Goal: Check status: Check status

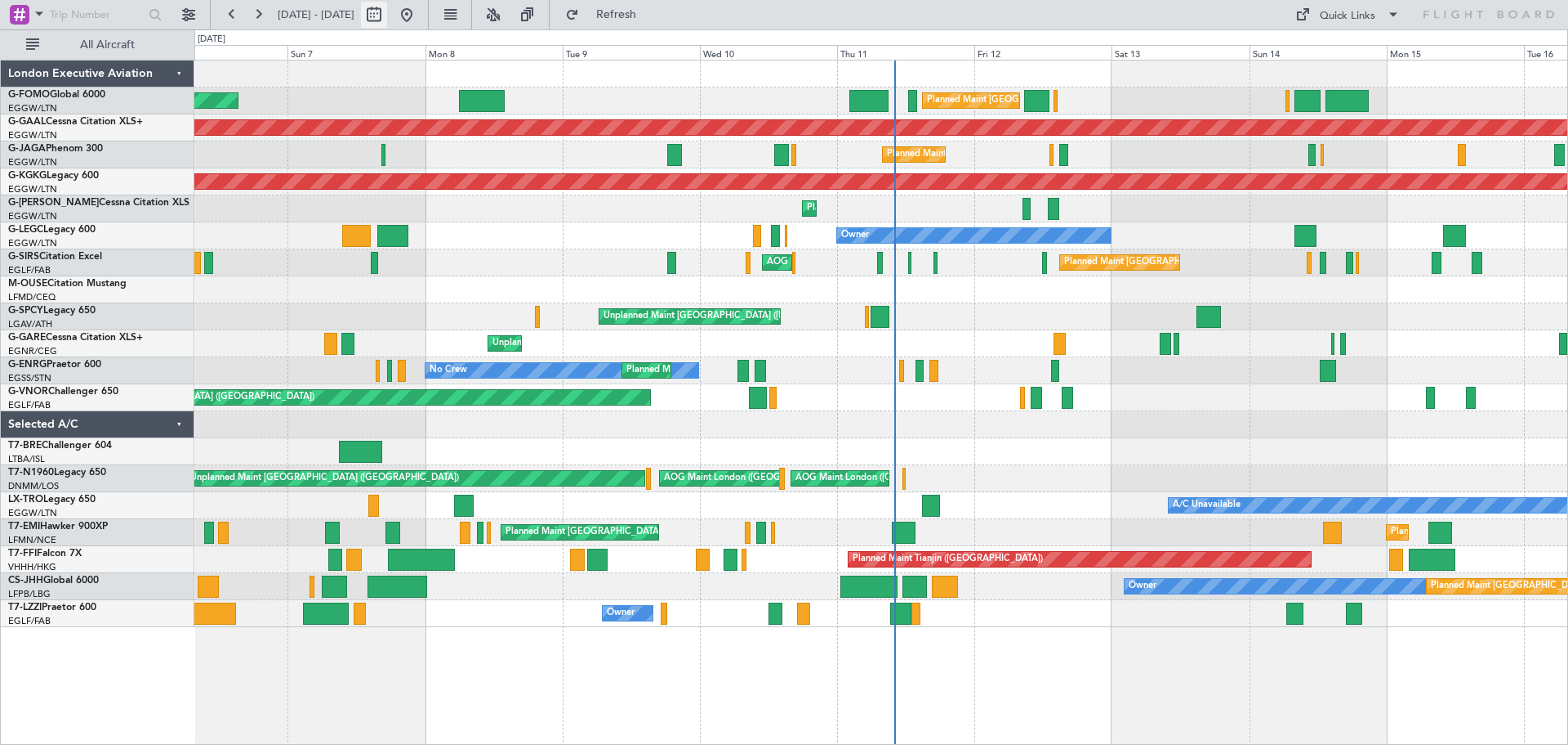
click at [388, 4] on button at bounding box center [374, 14] width 26 height 26
select select "9"
select select "2025"
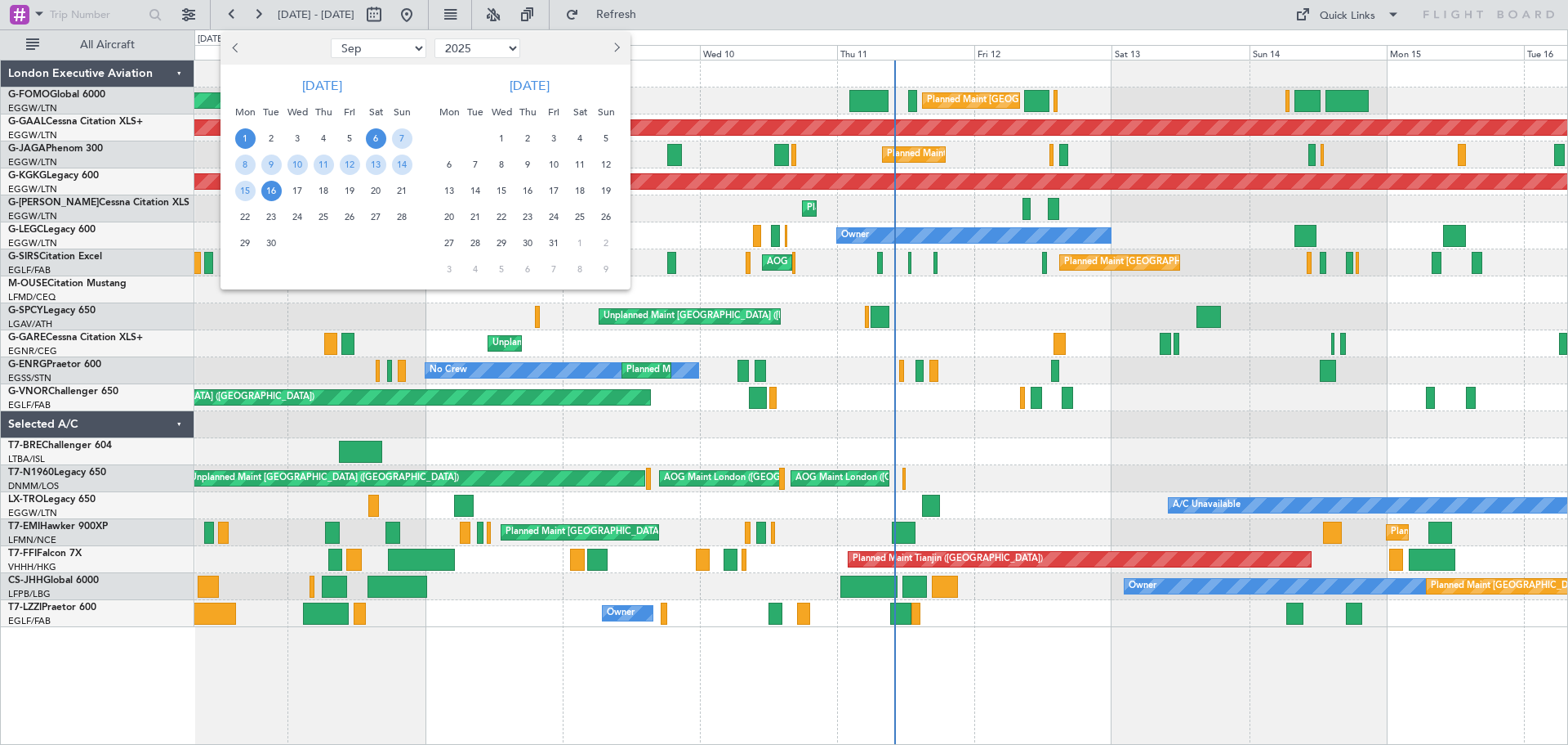
click at [249, 146] on span "1" at bounding box center [245, 138] width 20 height 20
click at [276, 138] on span "2" at bounding box center [271, 138] width 20 height 20
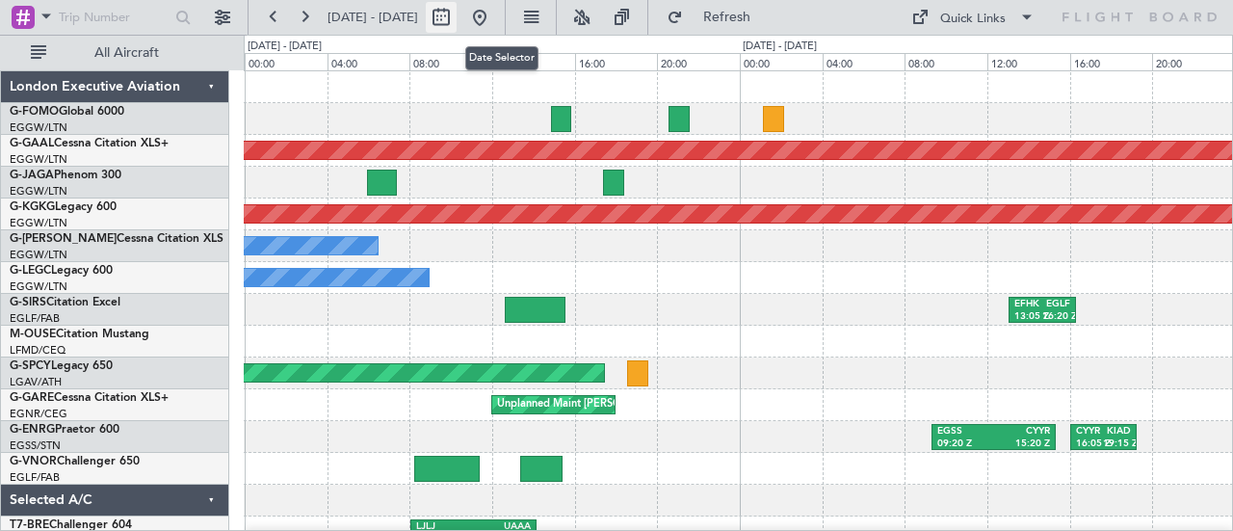
click at [457, 22] on button at bounding box center [441, 17] width 31 height 31
select select "9"
select select "2025"
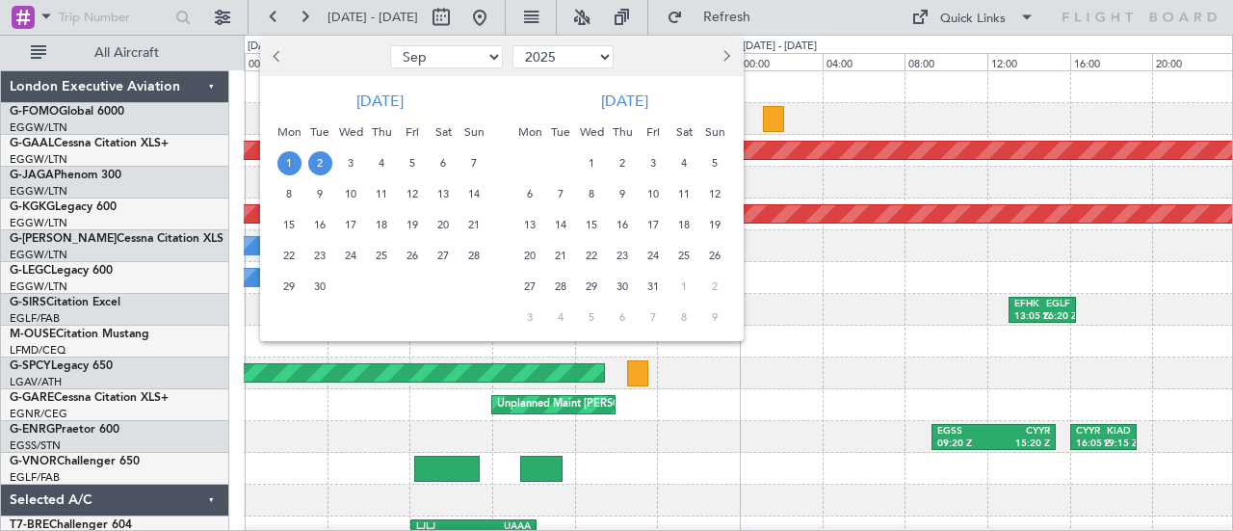
click at [274, 57] on span "Previous month" at bounding box center [280, 56] width 12 height 12
select select "8"
click at [416, 169] on span "1" at bounding box center [413, 163] width 24 height 24
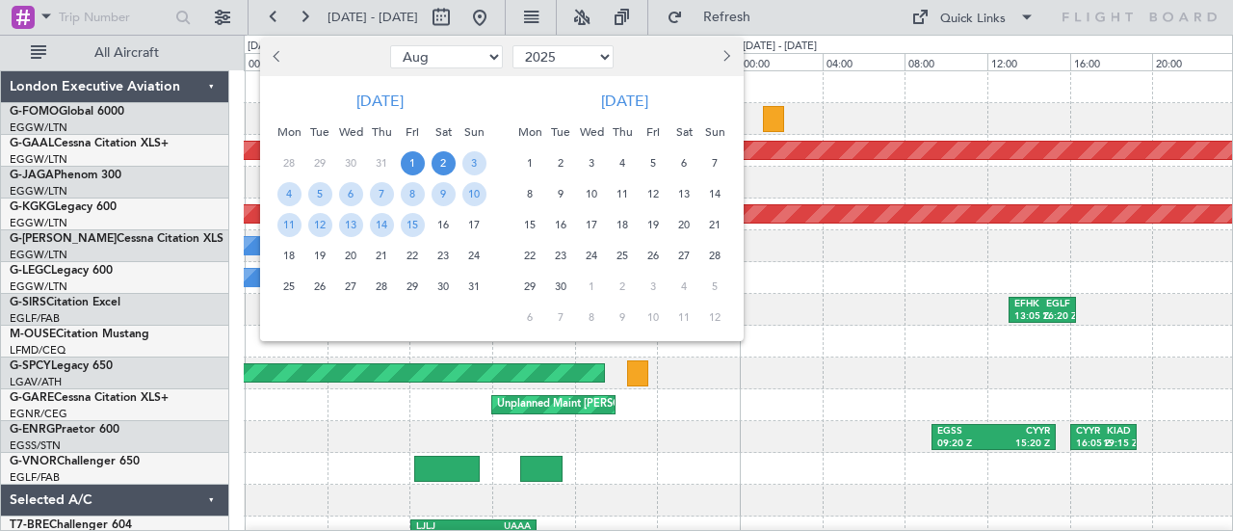
click at [447, 169] on span "2" at bounding box center [444, 163] width 24 height 24
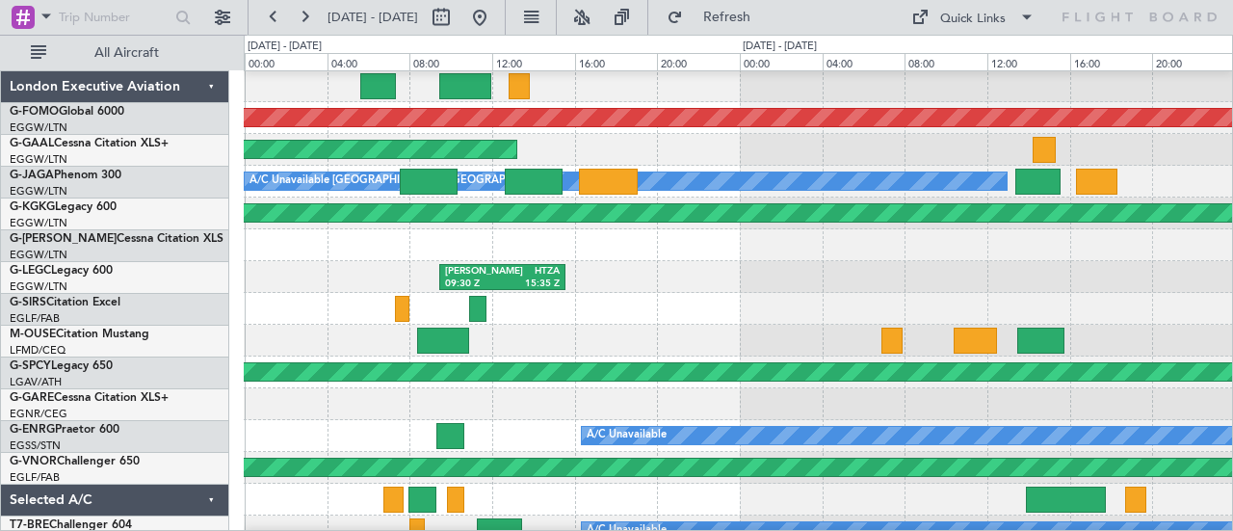
scroll to position [193, 0]
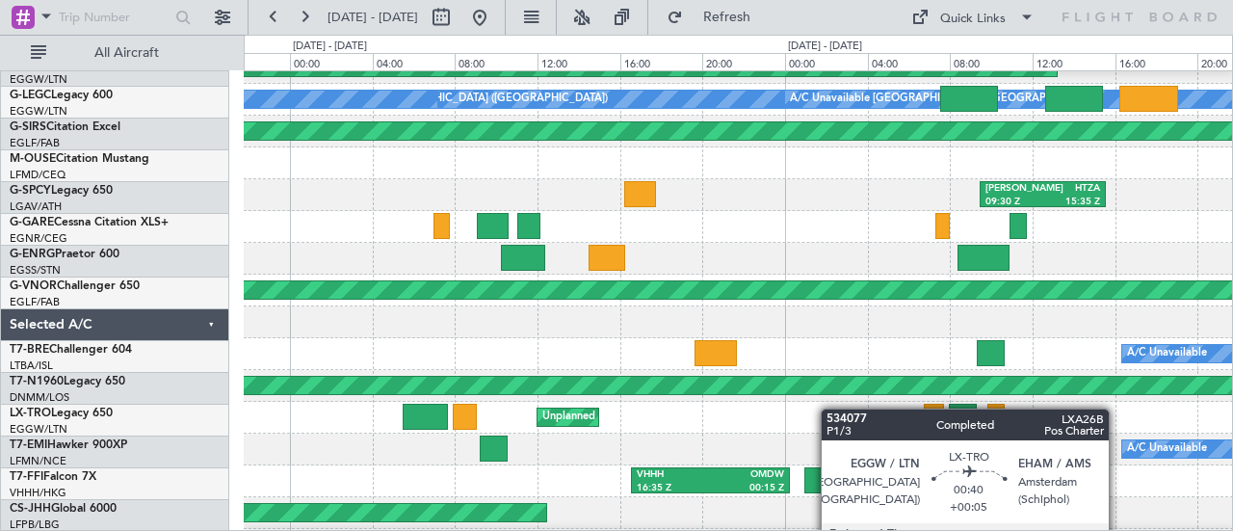
click at [1102, 415] on div "Unplanned Maint [GEOGRAPHIC_DATA] ([GEOGRAPHIC_DATA])" at bounding box center [738, 418] width 989 height 32
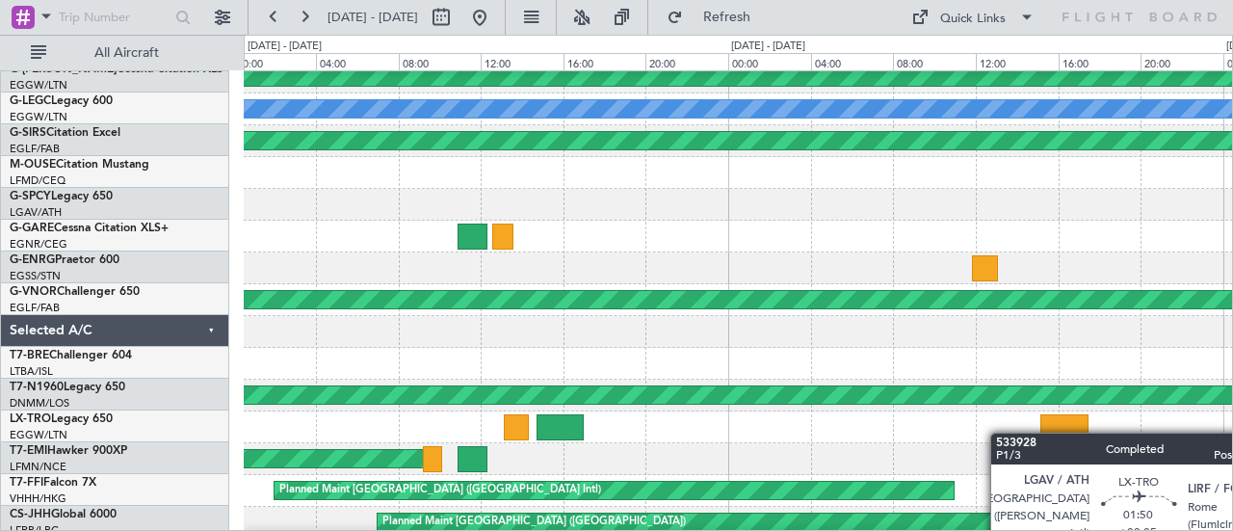
click at [1114, 432] on div "Unplanned Maint [GEOGRAPHIC_DATA] ([GEOGRAPHIC_DATA])" at bounding box center [738, 427] width 989 height 32
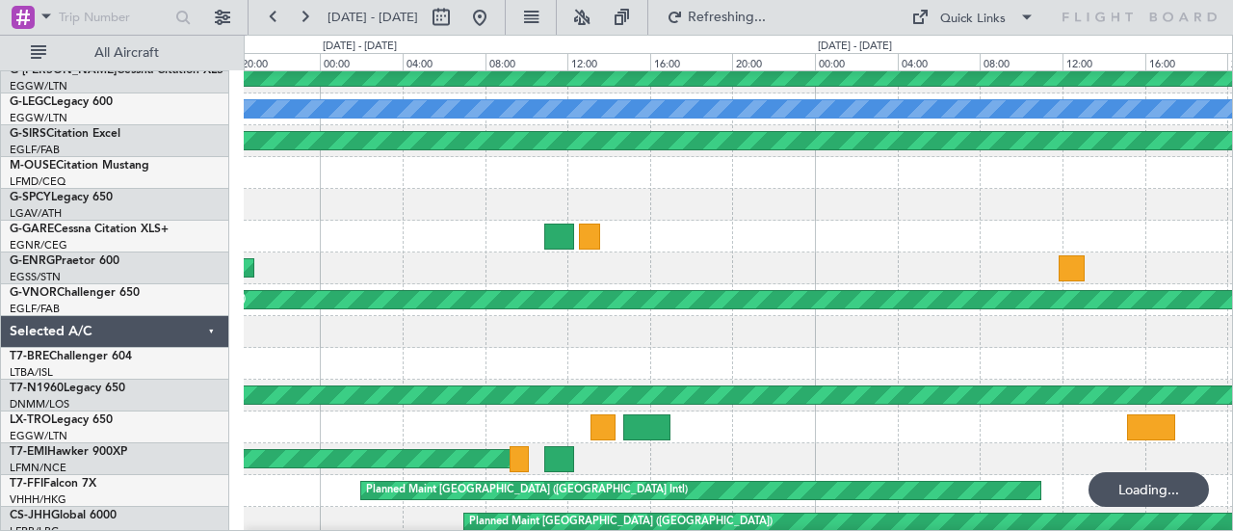
click at [1175, 443] on div at bounding box center [738, 427] width 989 height 32
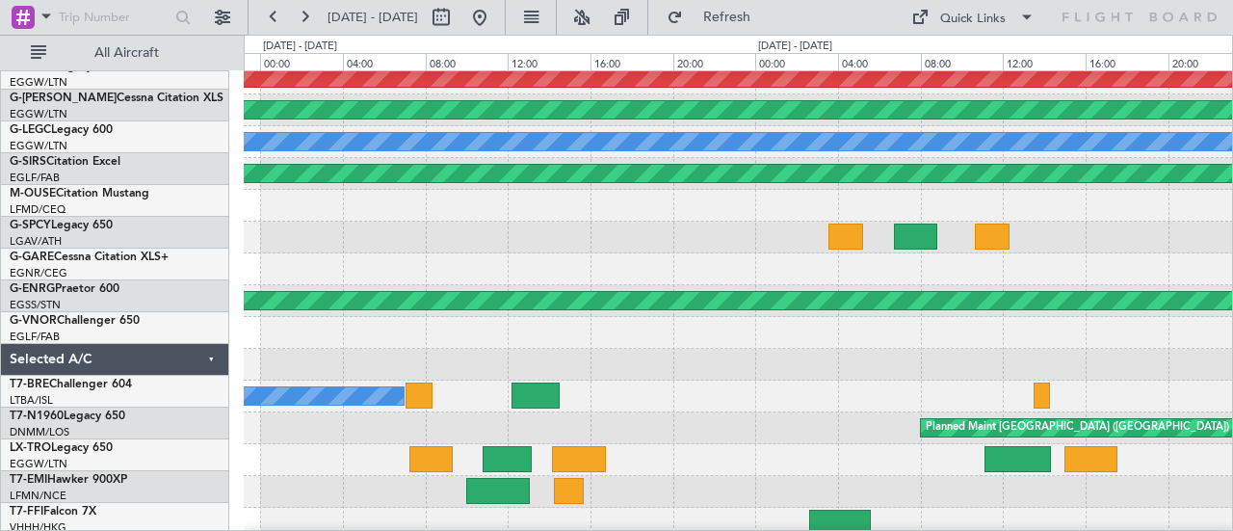
scroll to position [142, 0]
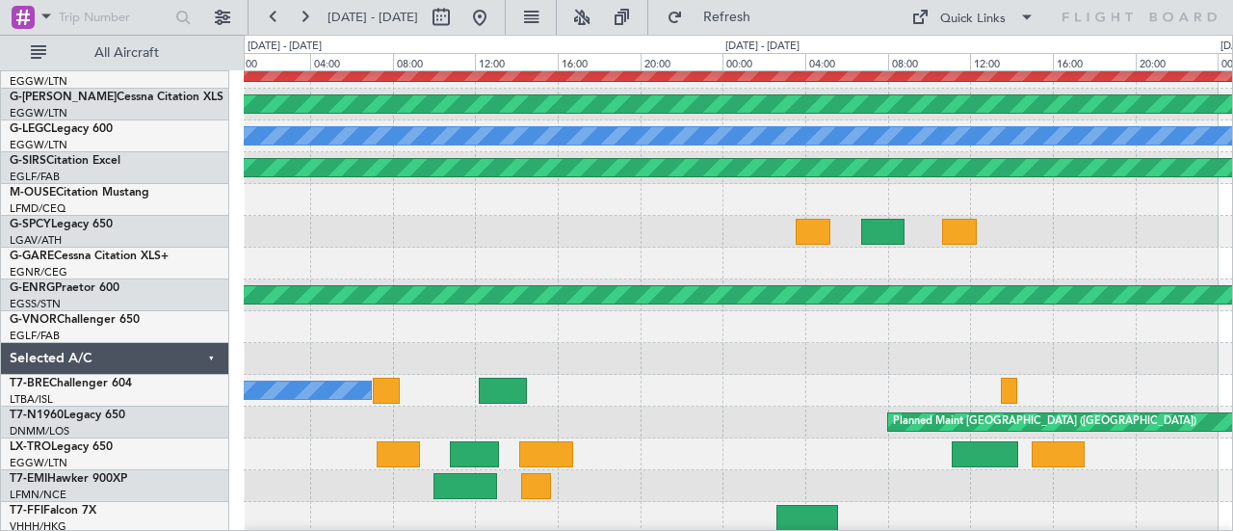
click at [449, 357] on div at bounding box center [738, 359] width 989 height 32
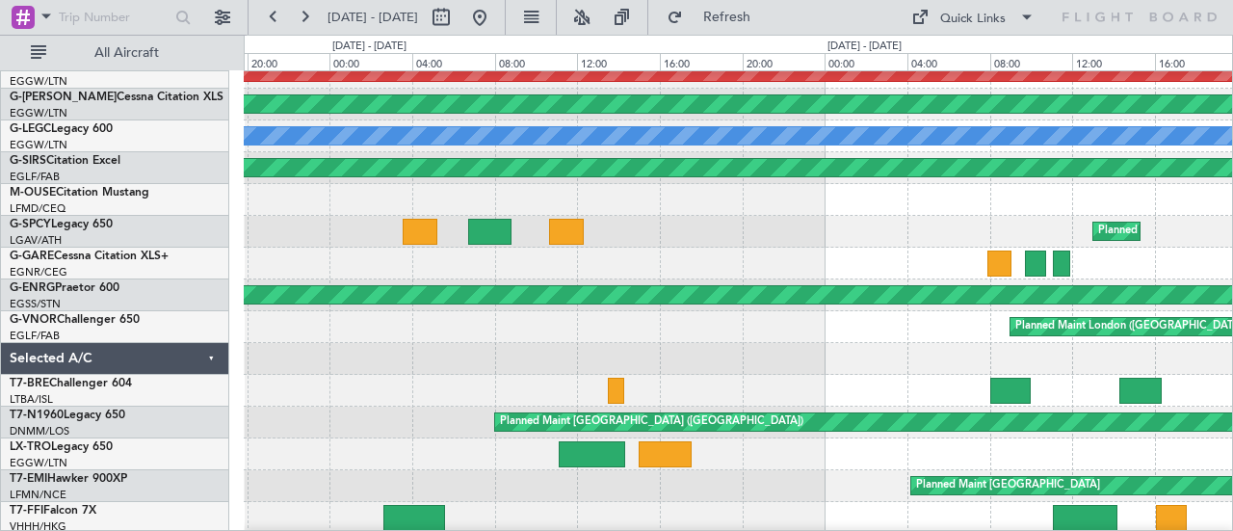
click at [941, 317] on div "Planned Maint London ([GEOGRAPHIC_DATA])" at bounding box center [738, 327] width 989 height 32
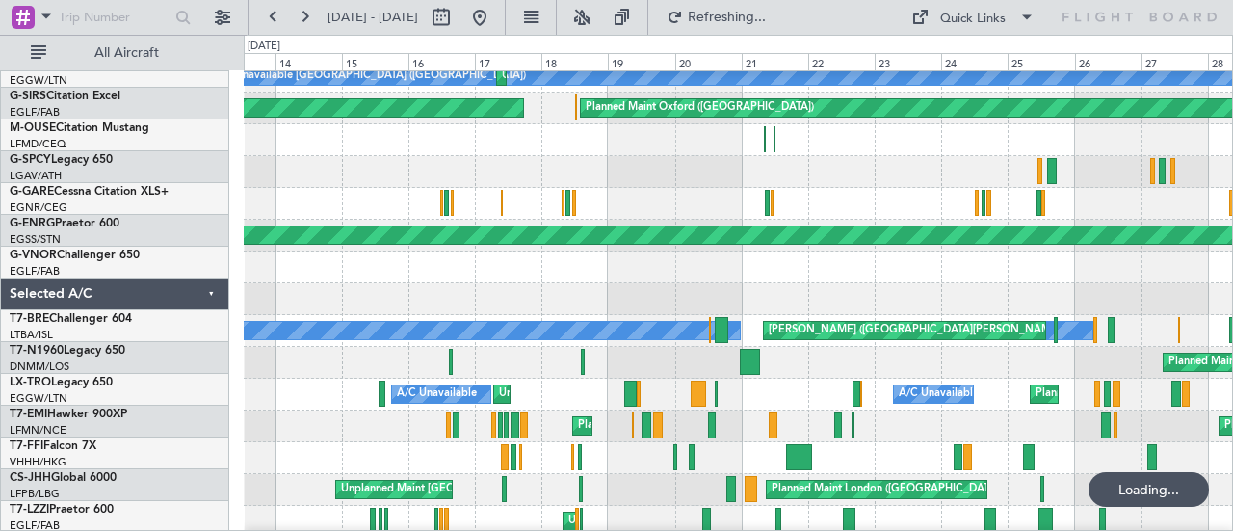
scroll to position [199, 0]
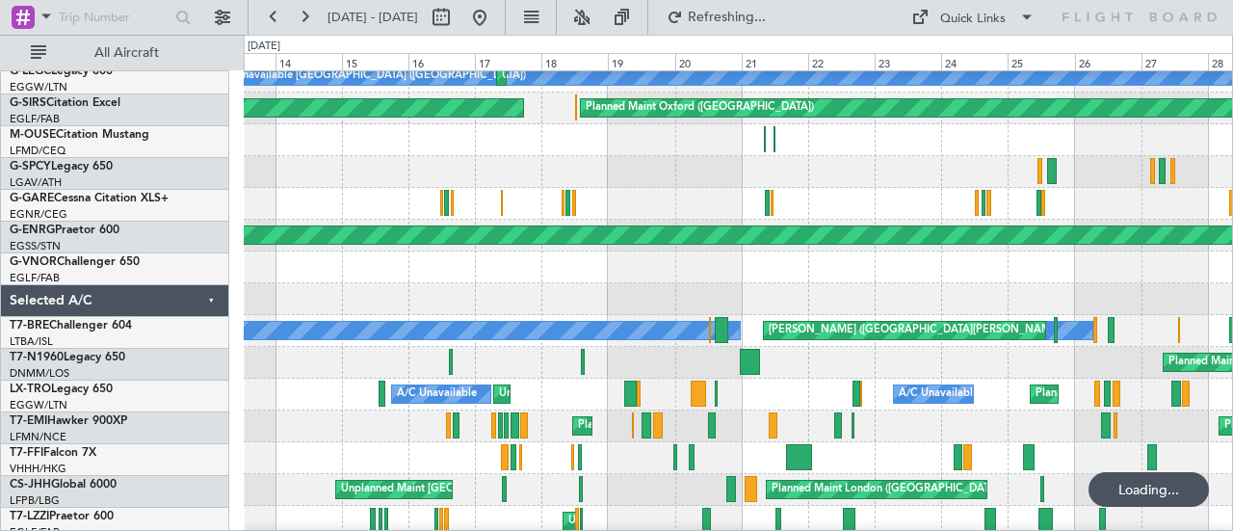
click at [913, 263] on div "Planned Maint London ([GEOGRAPHIC_DATA])" at bounding box center [738, 267] width 989 height 32
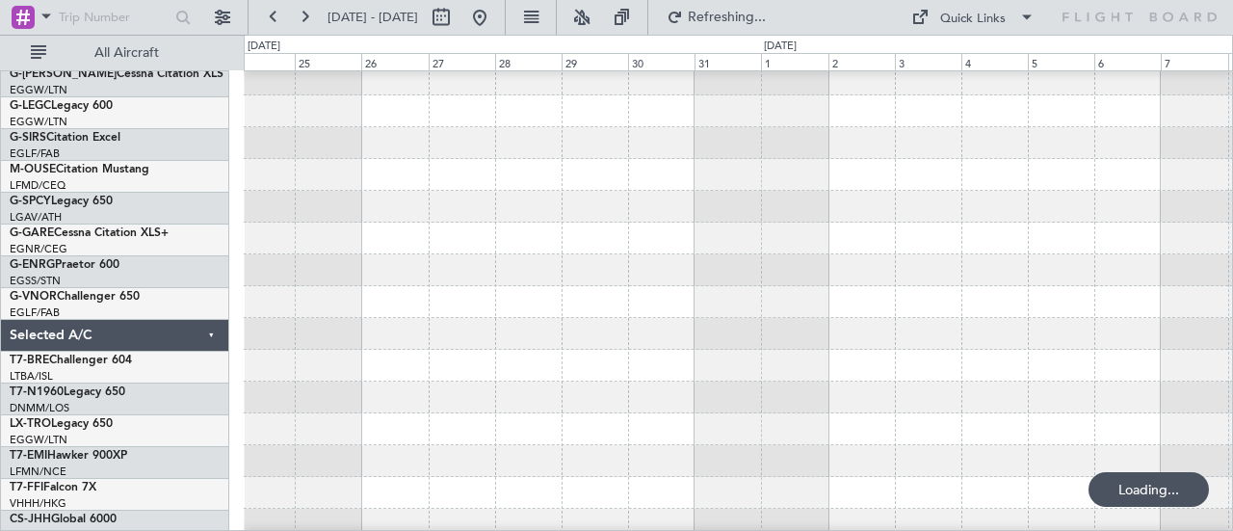
scroll to position [167, 0]
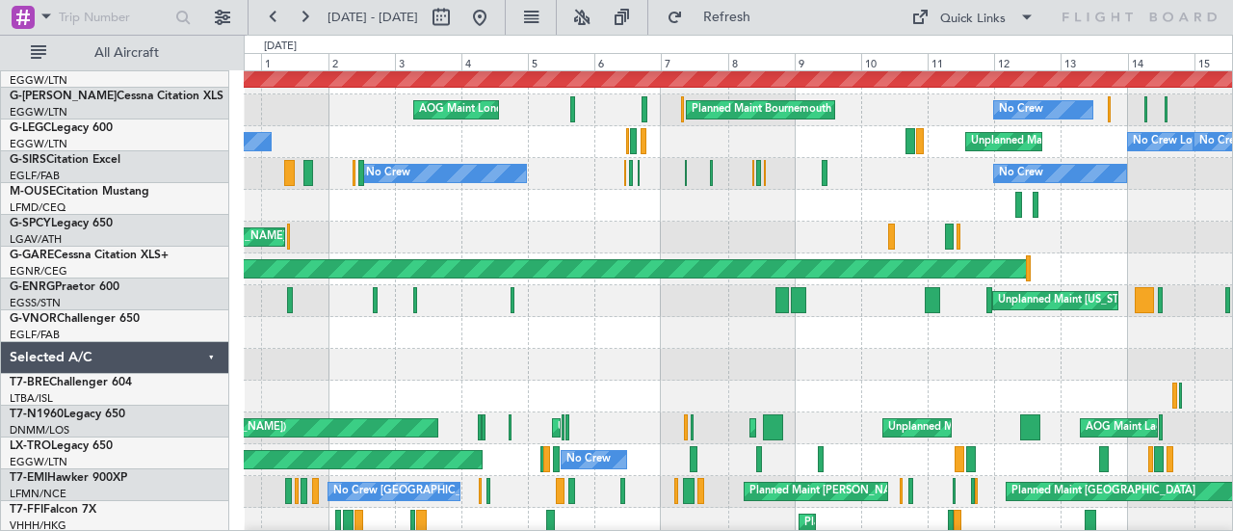
click at [227, 355] on div "Planned Maint [GEOGRAPHIC_DATA] ([GEOGRAPHIC_DATA]) No Crew Planned Maint [GEOG…" at bounding box center [616, 283] width 1233 height 496
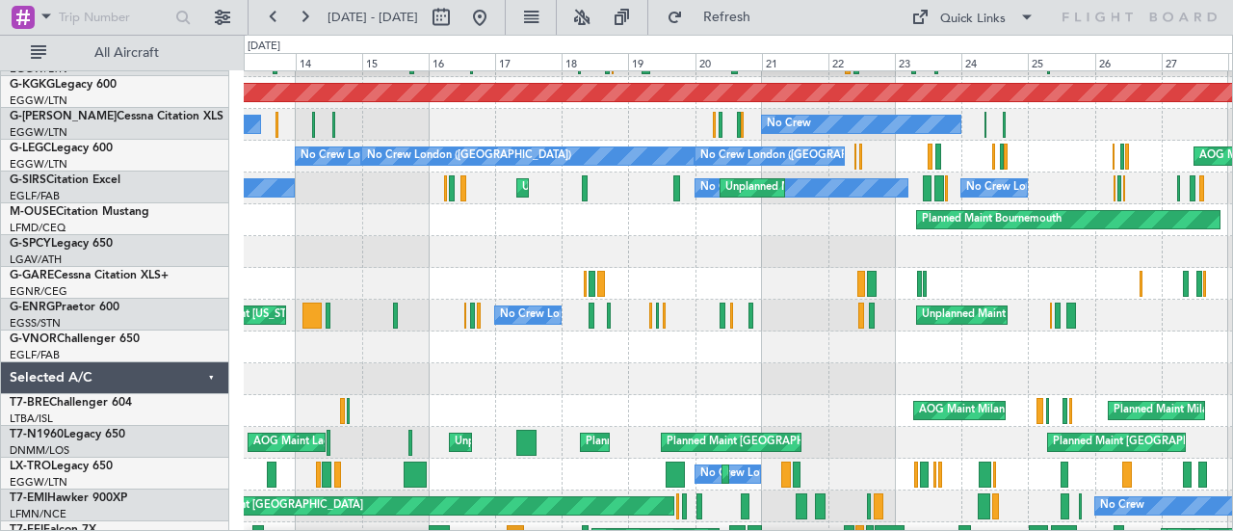
click at [154, 336] on div "Planned Maint [GEOGRAPHIC_DATA] ([GEOGRAPHIC_DATA]) Planned Maint [GEOGRAPHIC_D…" at bounding box center [616, 283] width 1233 height 496
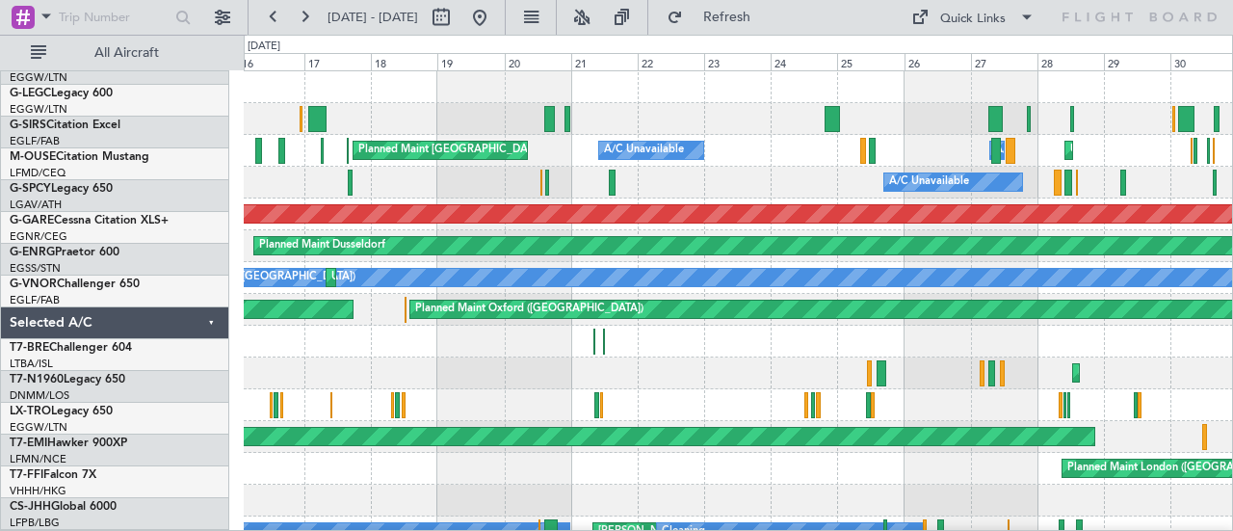
scroll to position [0, 0]
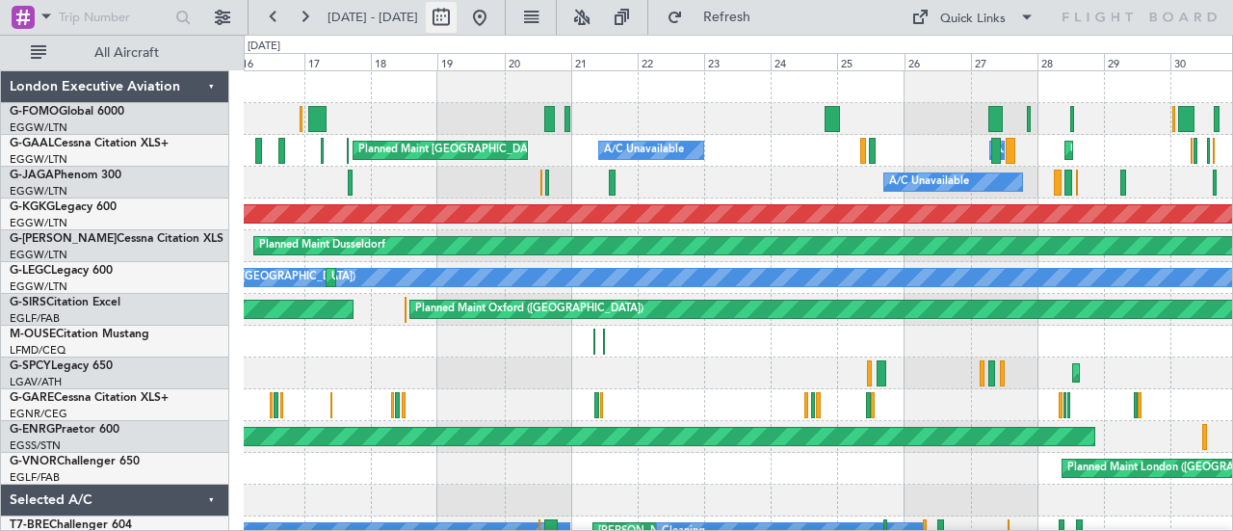
click at [457, 14] on button at bounding box center [441, 17] width 31 height 31
select select "7"
select select "2025"
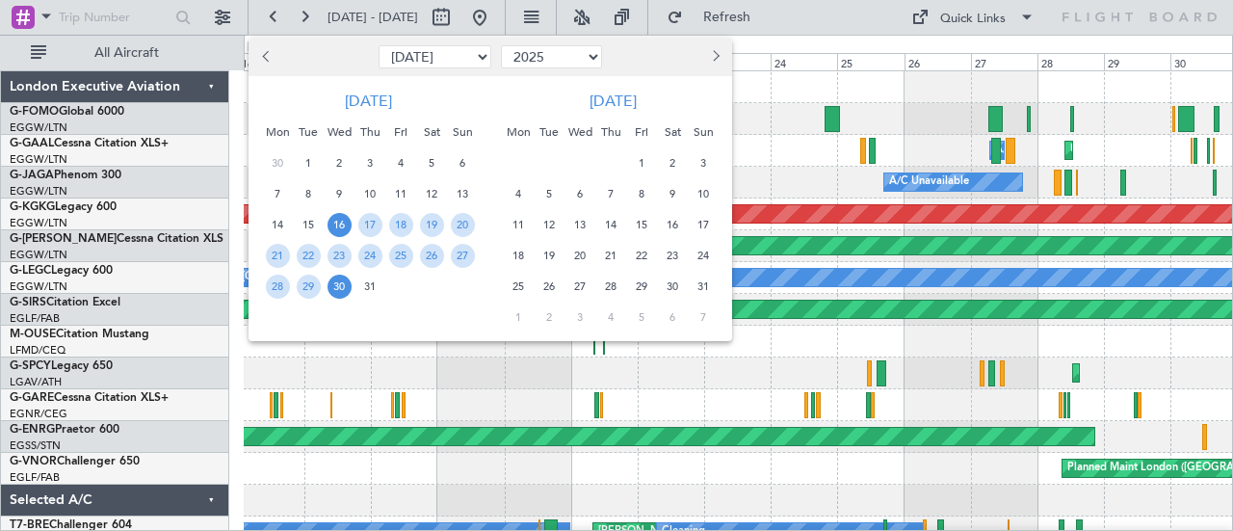
click at [678, 255] on span "23" at bounding box center [673, 256] width 24 height 24
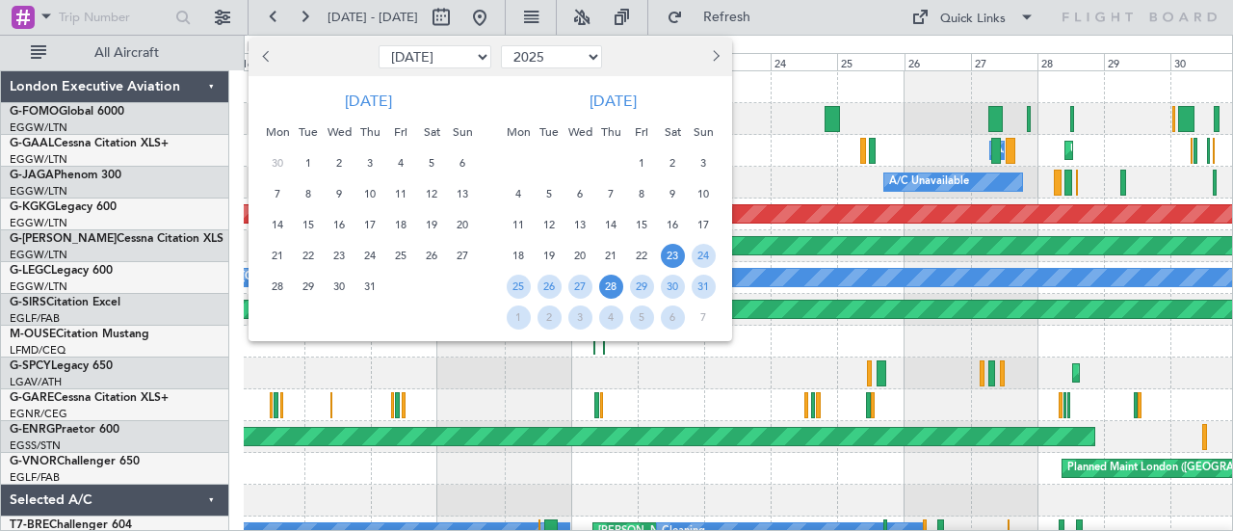
click at [603, 291] on span "28" at bounding box center [611, 287] width 24 height 24
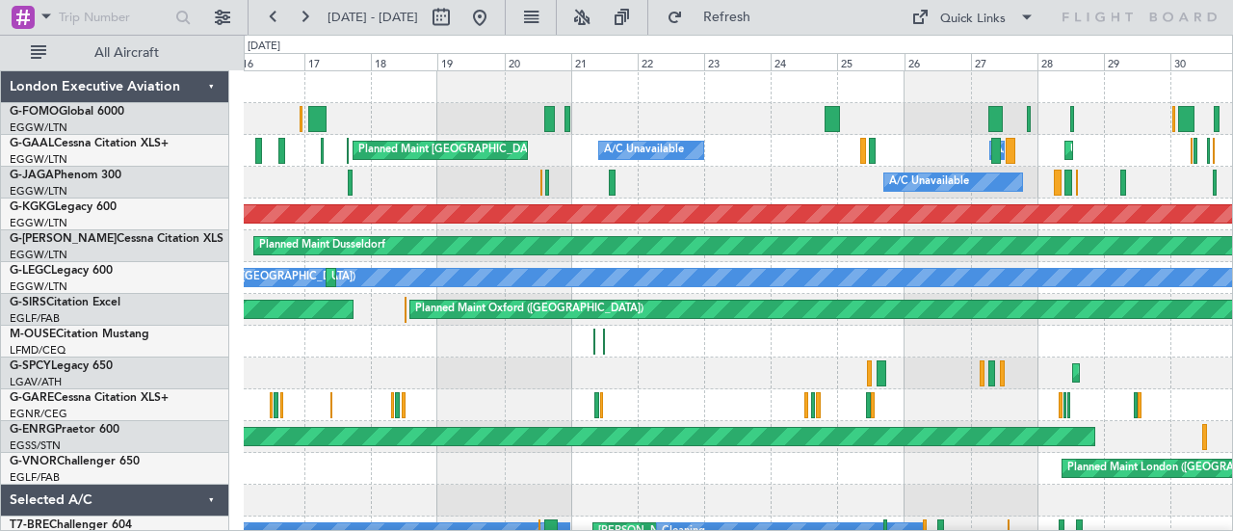
select select "8"
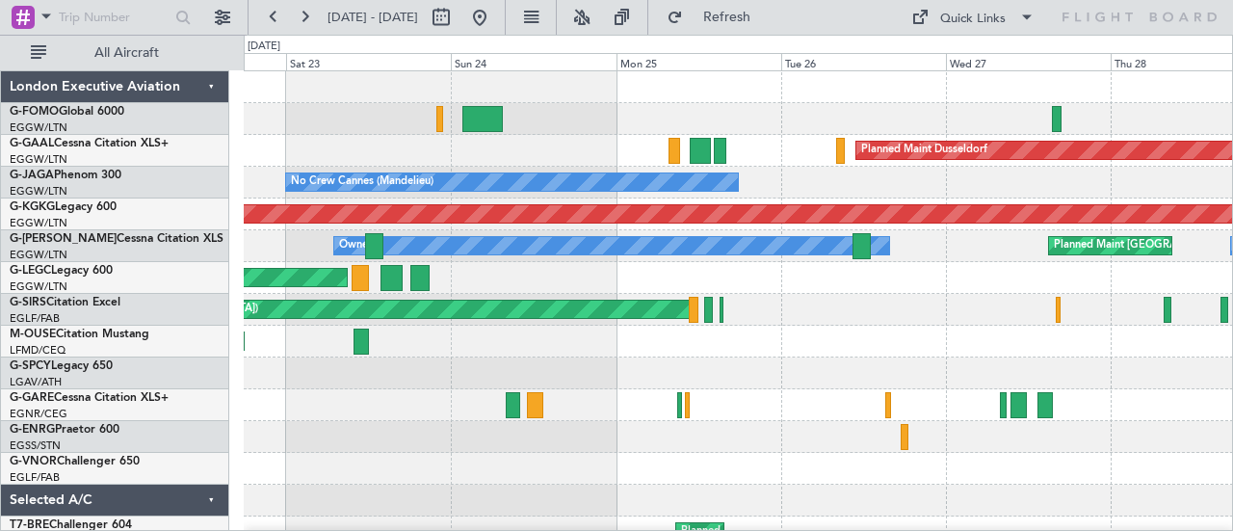
click at [383, 159] on div "Planned Maint Dusseldorf No Crew Cannes ([GEOGRAPHIC_DATA]) Owner Ibiza AOG Mai…" at bounding box center [738, 405] width 989 height 668
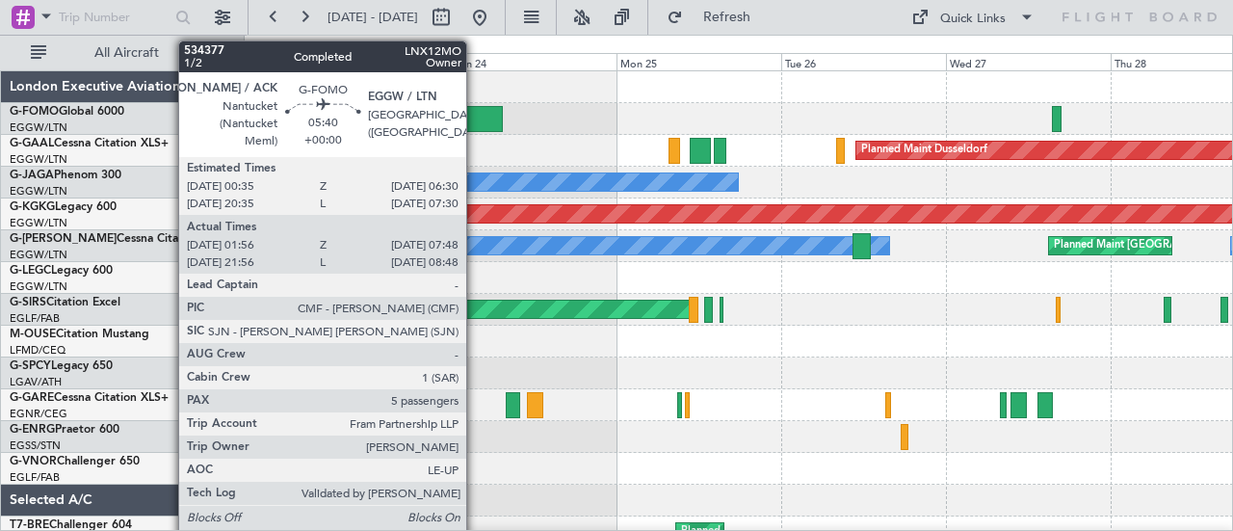
click at [476, 118] on div at bounding box center [482, 119] width 41 height 26
